Goal: Use online tool/utility: Use online tool/utility

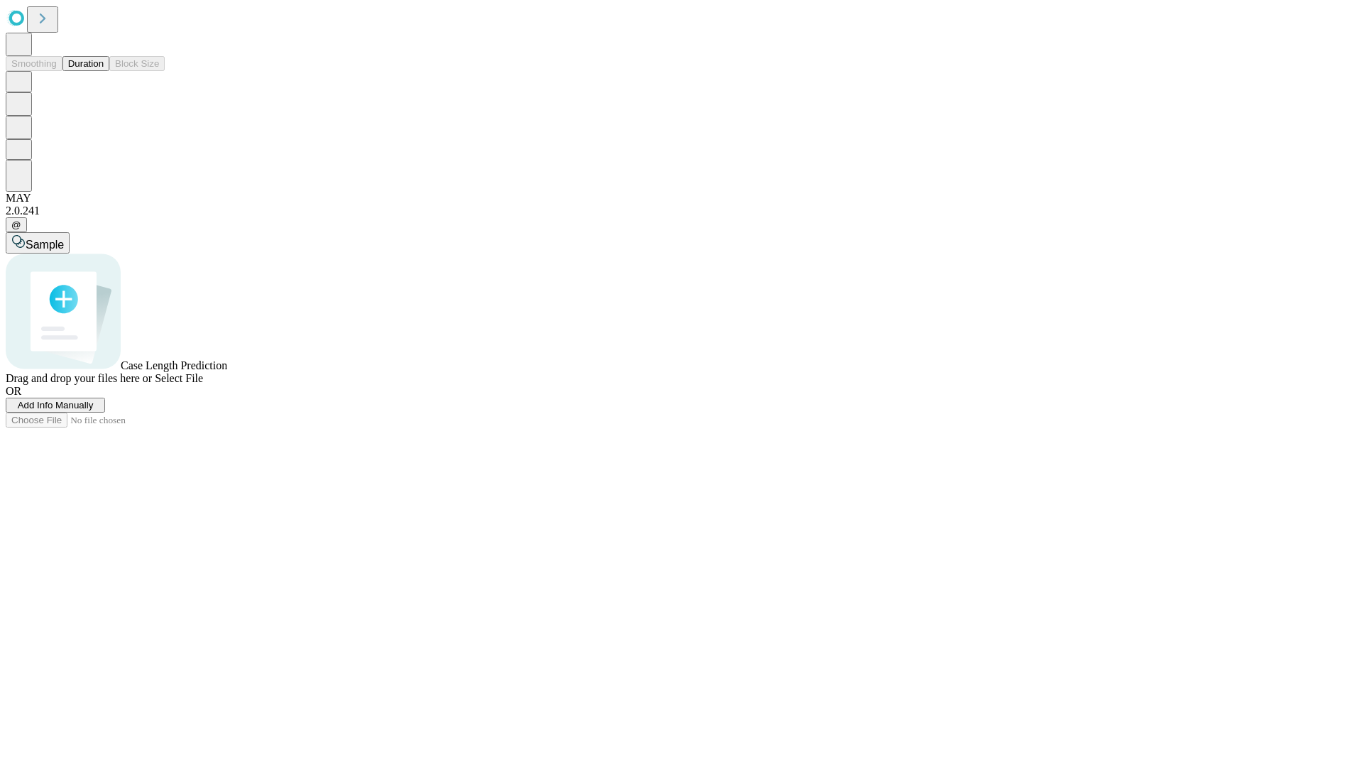
click at [94, 410] on span "Add Info Manually" at bounding box center [56, 405] width 76 height 11
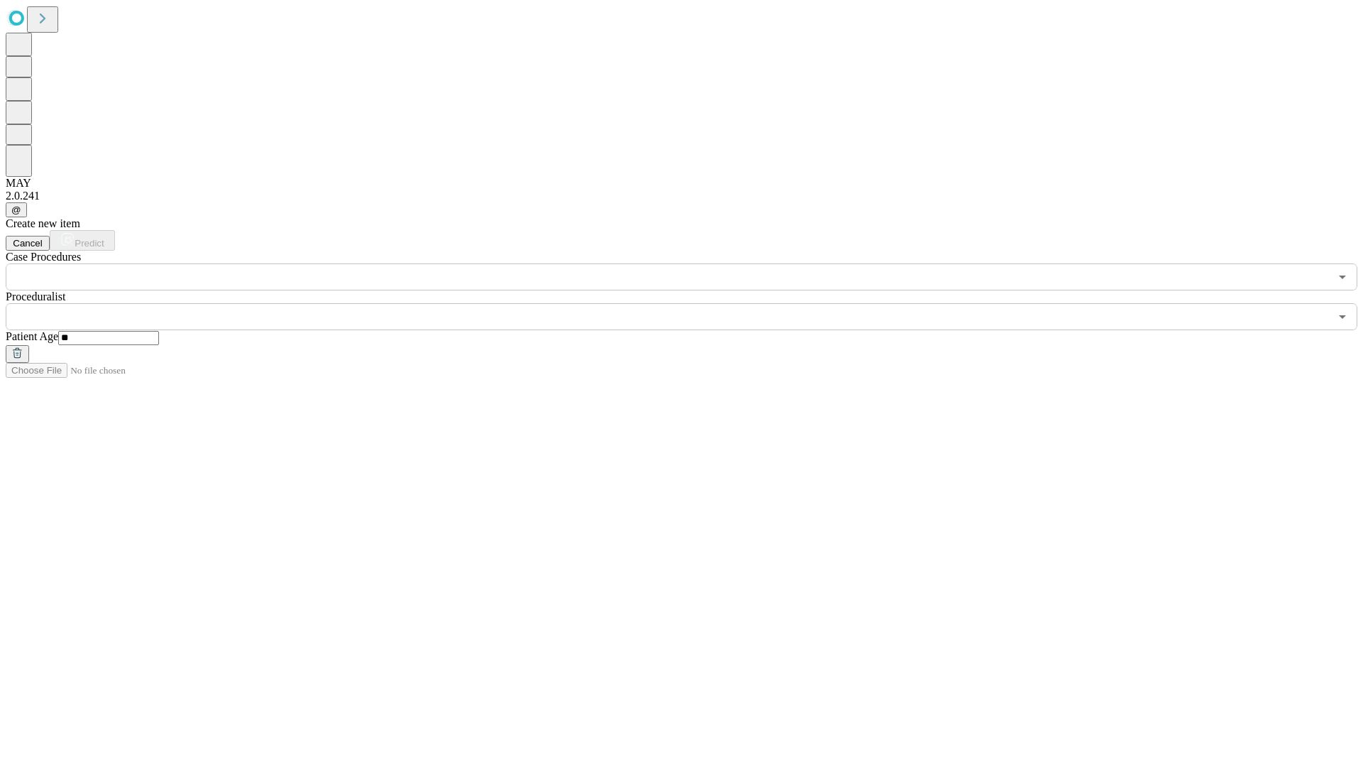
type input "**"
click at [691, 303] on input "text" at bounding box center [668, 316] width 1324 height 27
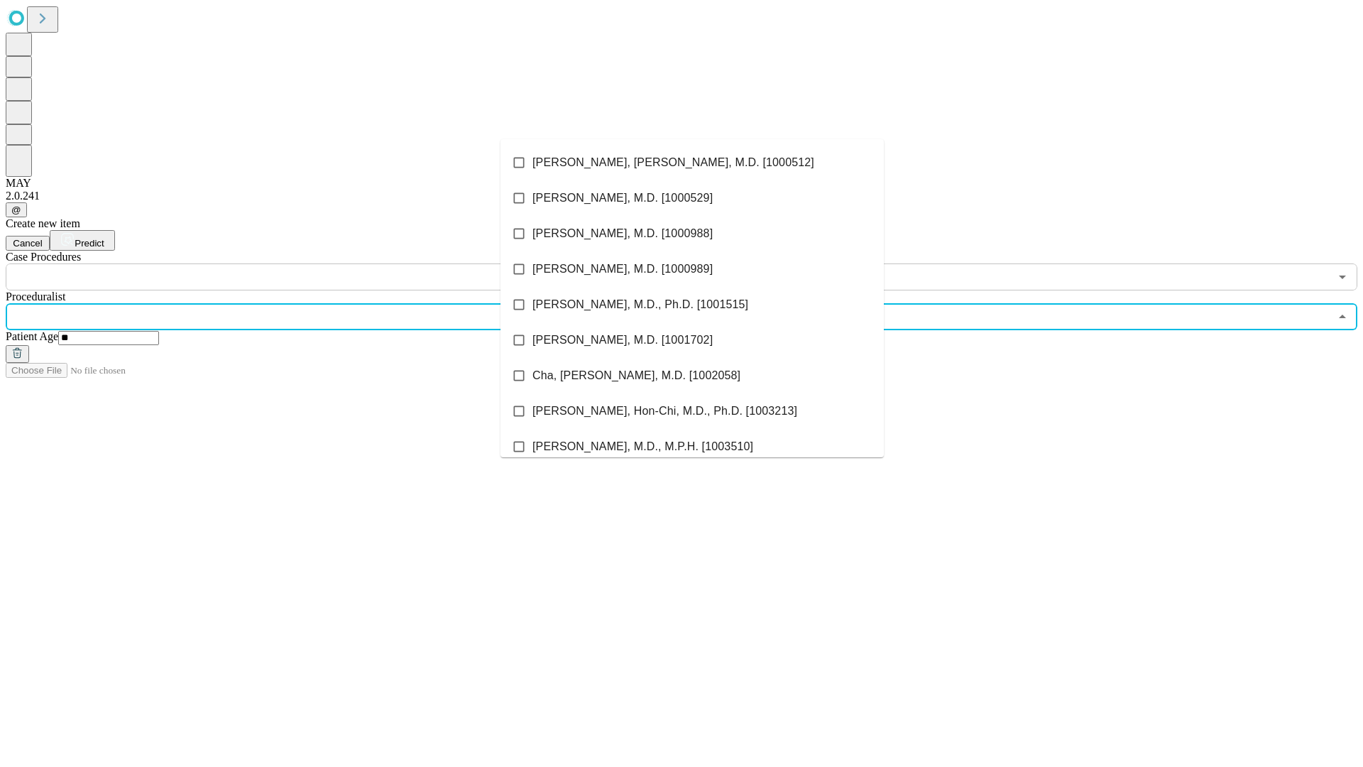
click at [692, 163] on li "[PERSON_NAME], [PERSON_NAME], M.D. [1000512]" at bounding box center [692, 162] width 383 height 35
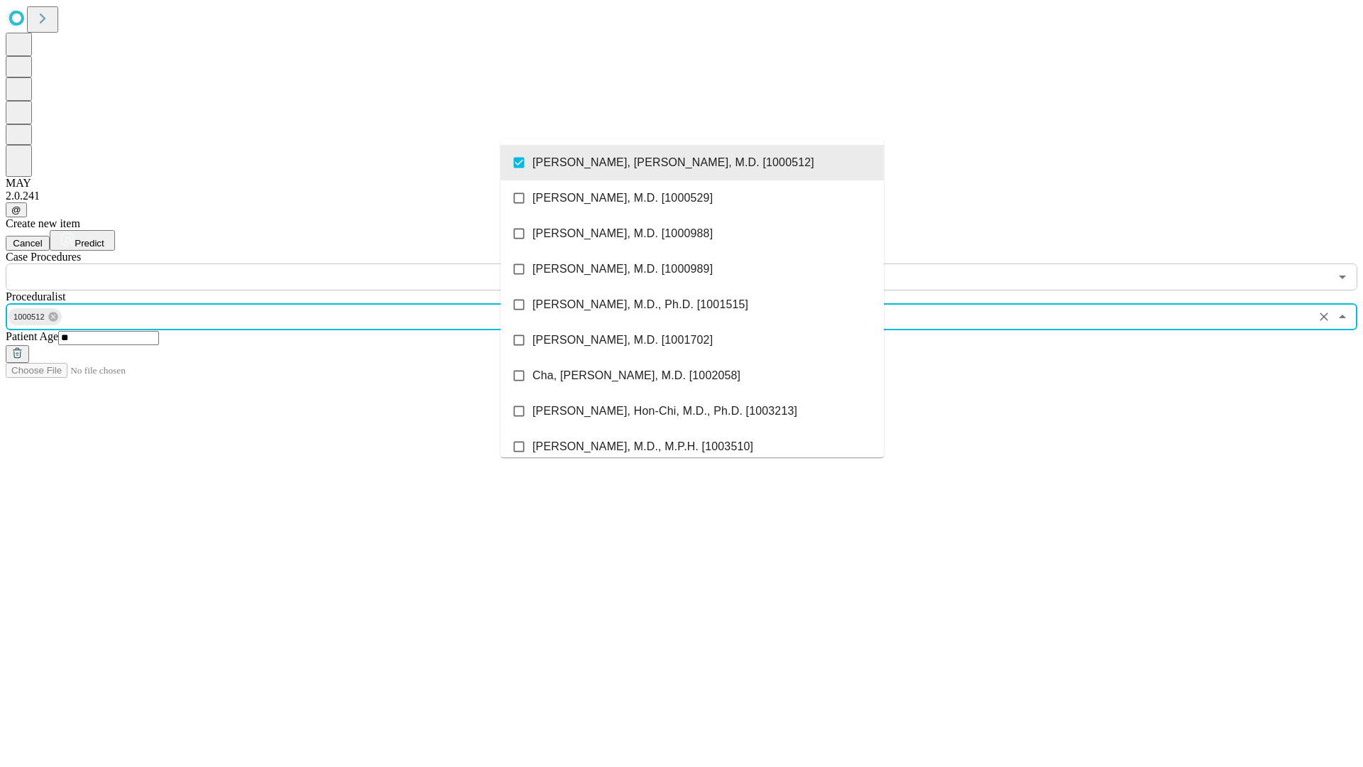
click at [298, 263] on input "text" at bounding box center [668, 276] width 1324 height 27
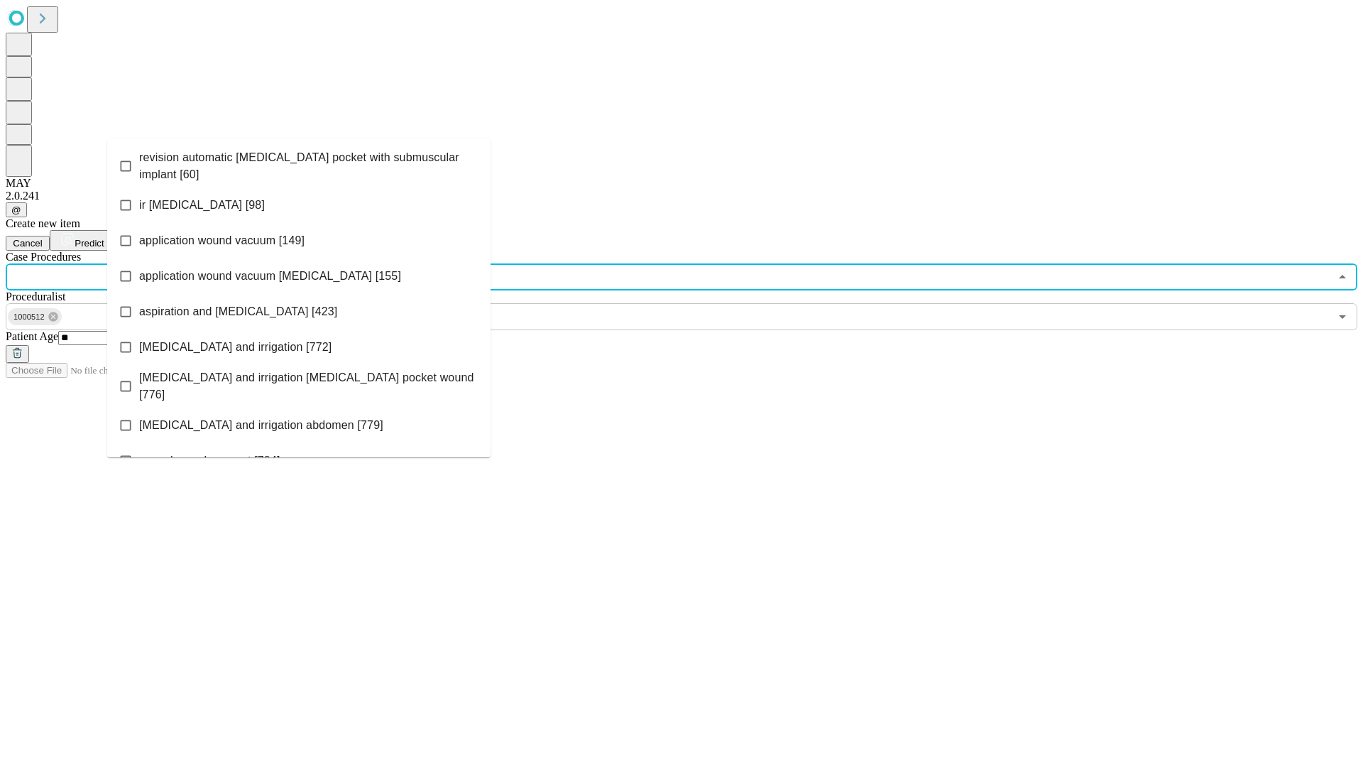
click at [299, 163] on span "revision automatic [MEDICAL_DATA] pocket with submuscular implant [60]" at bounding box center [309, 166] width 340 height 34
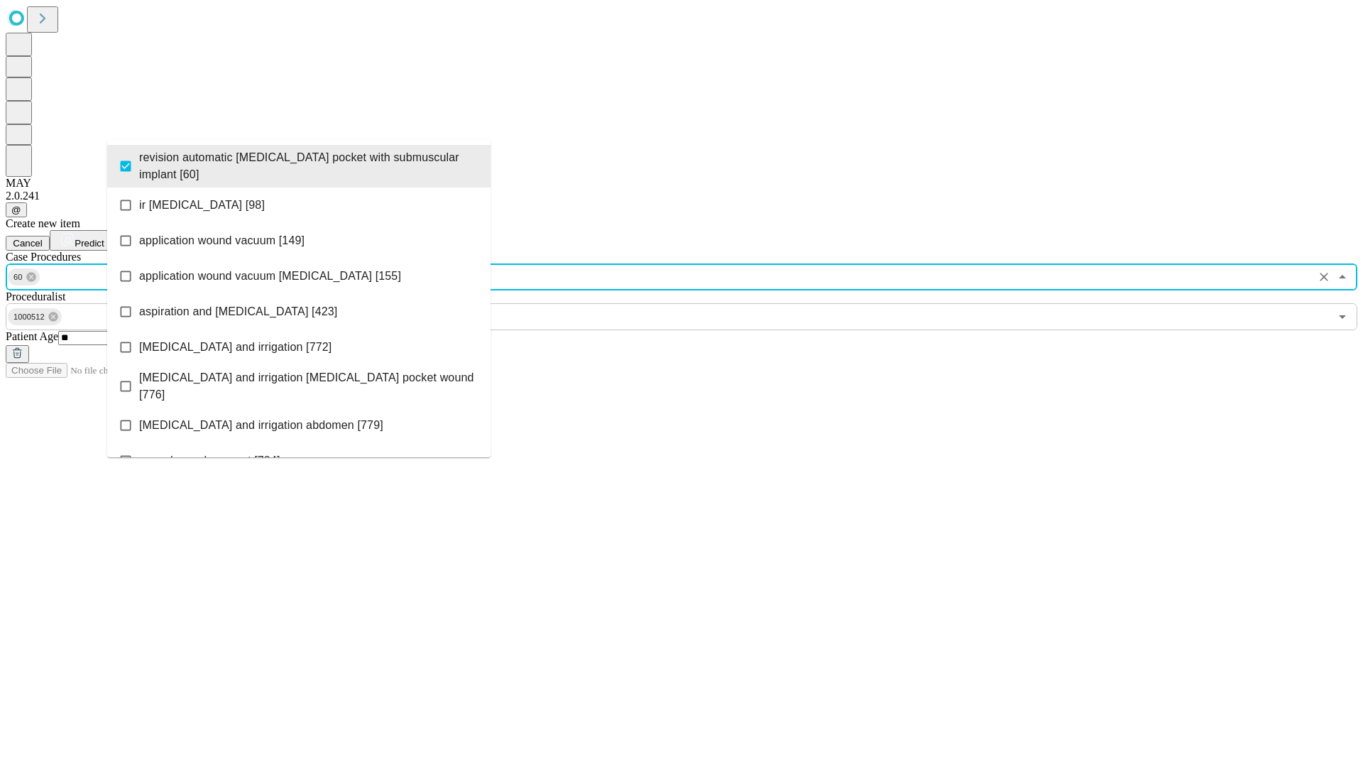
click at [104, 238] on span "Predict" at bounding box center [89, 243] width 29 height 11
